Goal: Information Seeking & Learning: Check status

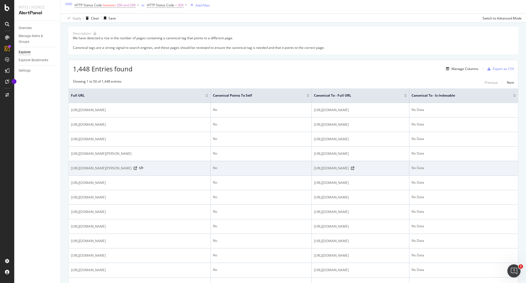
scroll to position [110, 0]
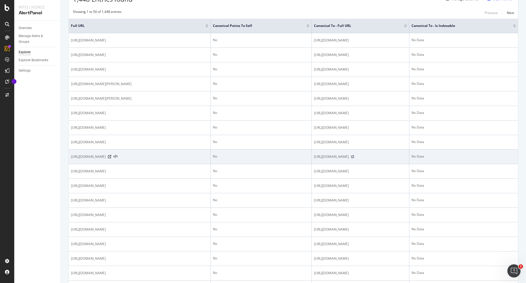
click at [355, 157] on icon at bounding box center [352, 156] width 3 height 3
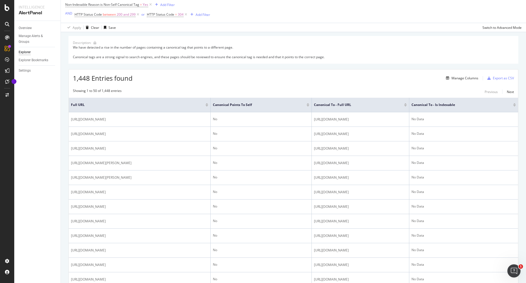
scroll to position [27, 0]
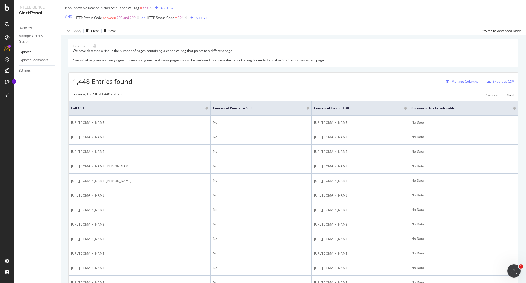
click at [462, 83] on div "Manage Columns" at bounding box center [465, 81] width 27 height 5
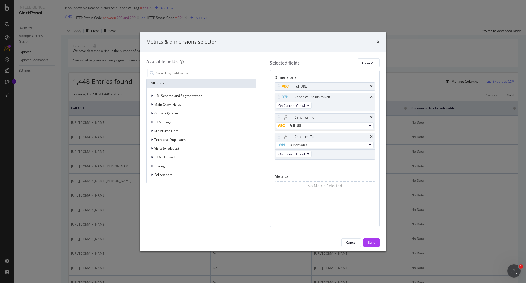
drag, startPoint x: 419, startPoint y: 46, endPoint x: 417, endPoint y: 49, distance: 3.1
click at [418, 46] on div "Metrics & dimensions selector Available fields All fields URL Scheme and Segmen…" at bounding box center [263, 141] width 526 height 283
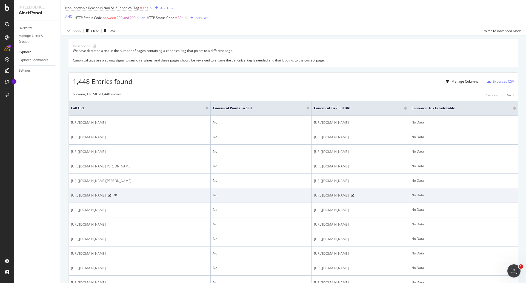
click at [349, 196] on span "[URL][DOMAIN_NAME]" at bounding box center [331, 194] width 35 height 5
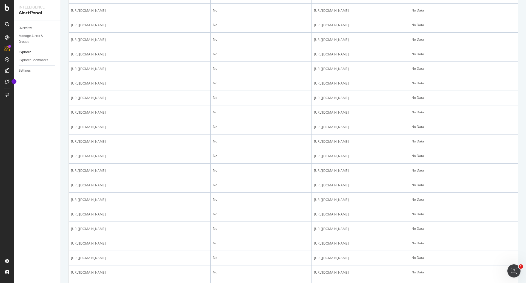
scroll to position [147, 0]
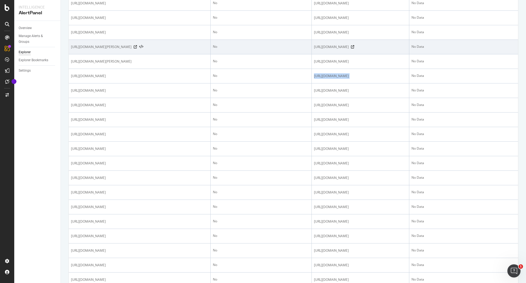
copy div "[URL][DOMAIN_NAME]"
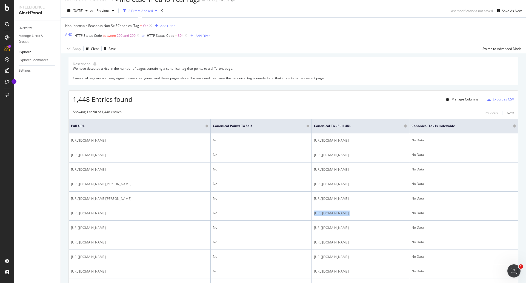
scroll to position [0, 0]
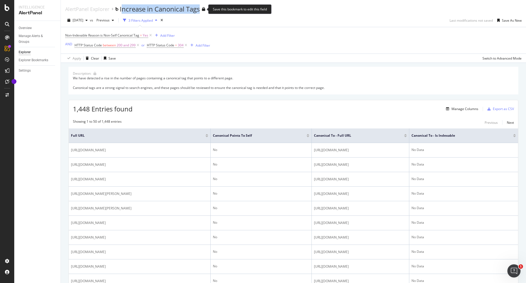
drag, startPoint x: 122, startPoint y: 10, endPoint x: 199, endPoint y: 10, distance: 77.3
click at [199, 10] on div "Increase in Canonical Tags" at bounding box center [160, 8] width 80 height 9
click at [121, 10] on div "Increase in Canonical Tags" at bounding box center [160, 8] width 80 height 9
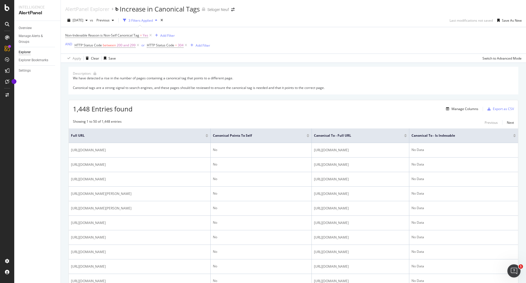
click at [201, 107] on div "1,448 Entries found Manage Columns Export as CSV" at bounding box center [294, 106] width 450 height 13
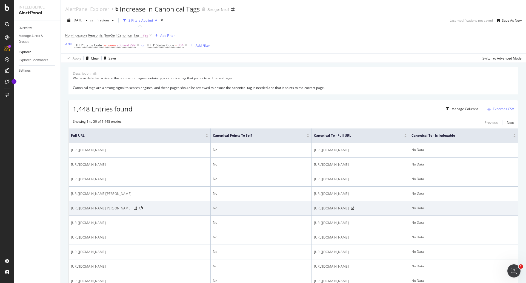
click at [349, 207] on span "[URL][DOMAIN_NAME]" at bounding box center [331, 207] width 35 height 5
copy div "[URL][DOMAIN_NAME]"
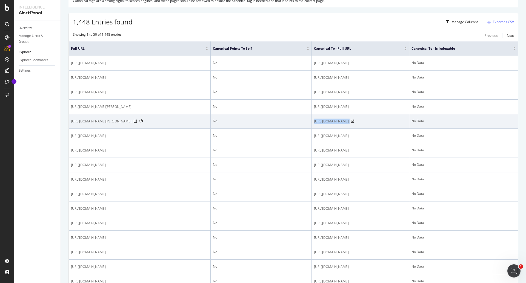
scroll to position [137, 0]
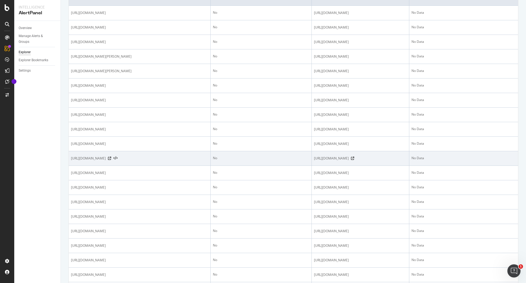
click at [349, 161] on span "[URL][DOMAIN_NAME]" at bounding box center [331, 157] width 35 height 5
copy div "[URL][DOMAIN_NAME]"
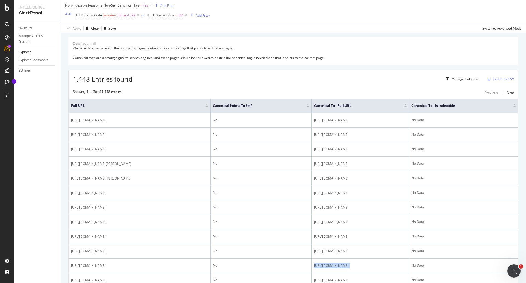
scroll to position [0, 0]
